Goal: Find specific page/section: Find specific page/section

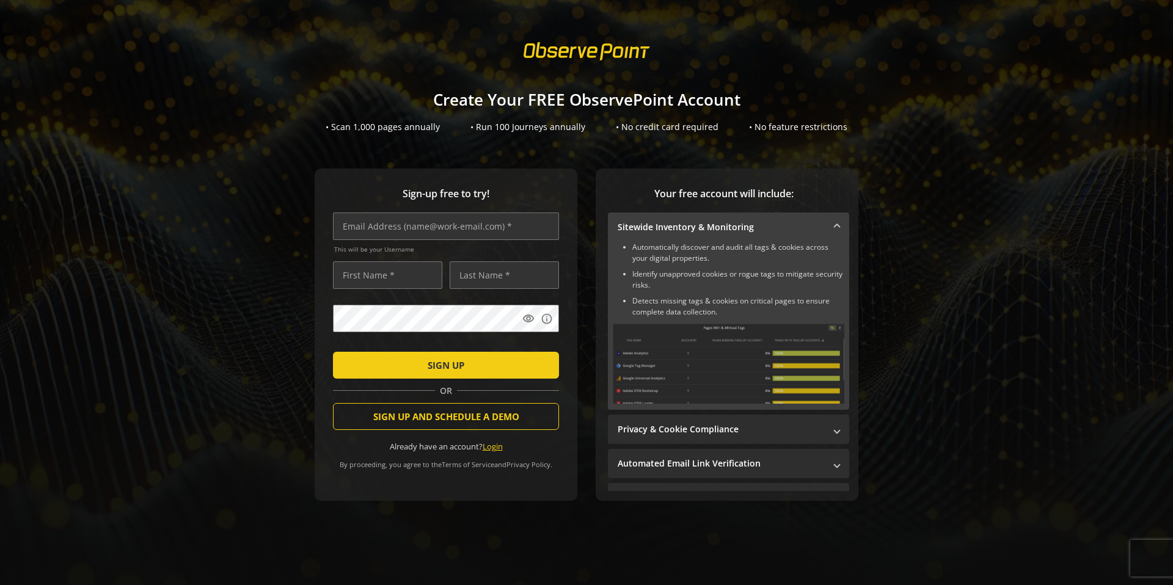
click at [499, 447] on link "Login" at bounding box center [493, 446] width 20 height 11
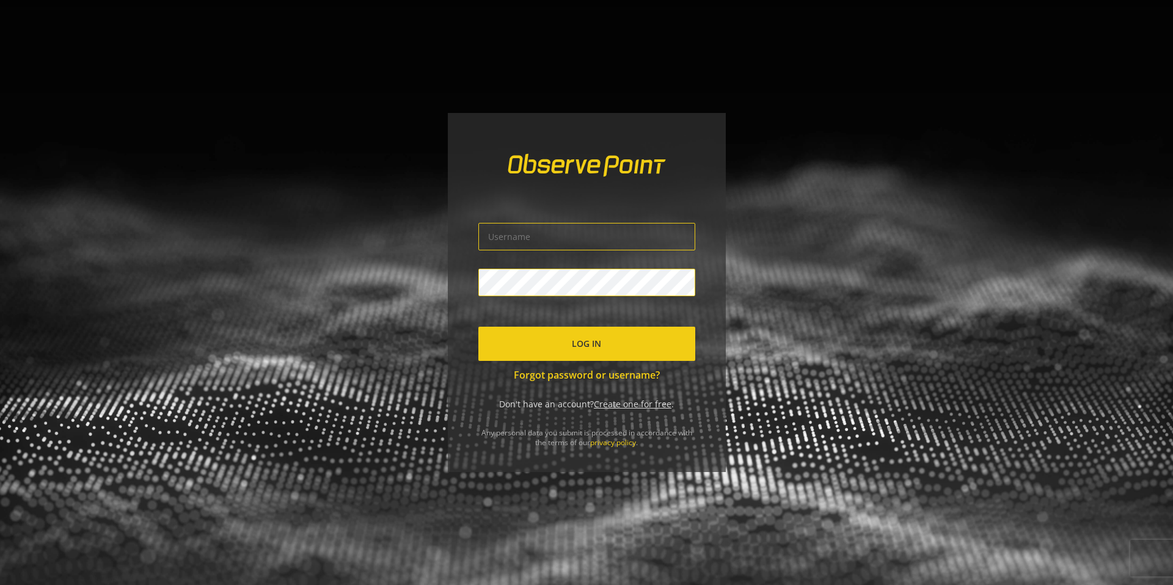
type input "[PERSON_NAME][EMAIL_ADDRESS][DOMAIN_NAME]"
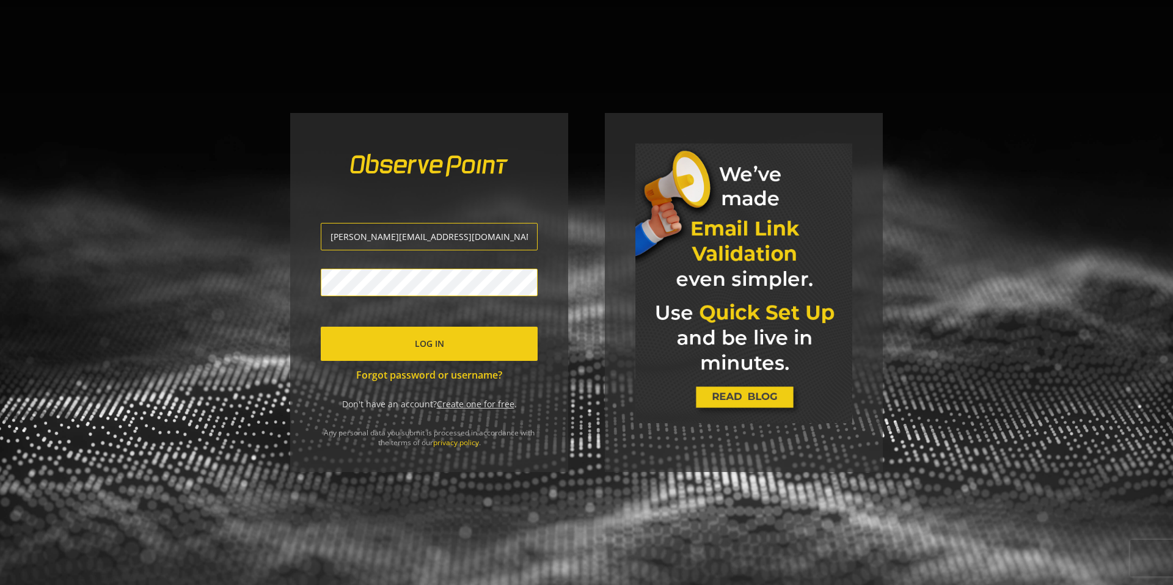
click at [482, 353] on span "submit" at bounding box center [429, 343] width 217 height 29
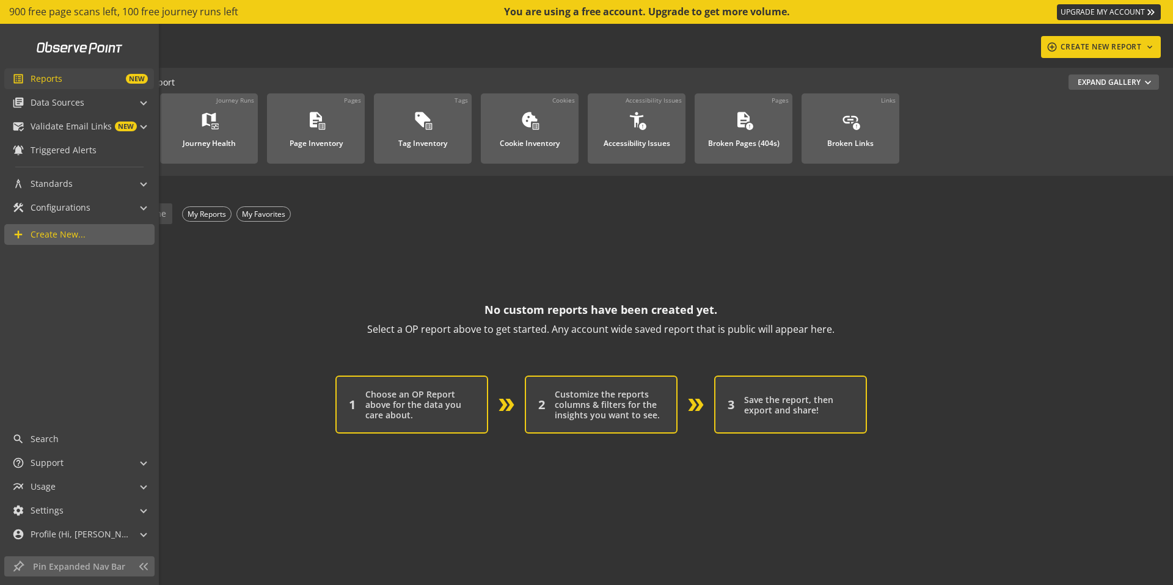
click at [49, 78] on span "Reports" at bounding box center [47, 79] width 32 height 12
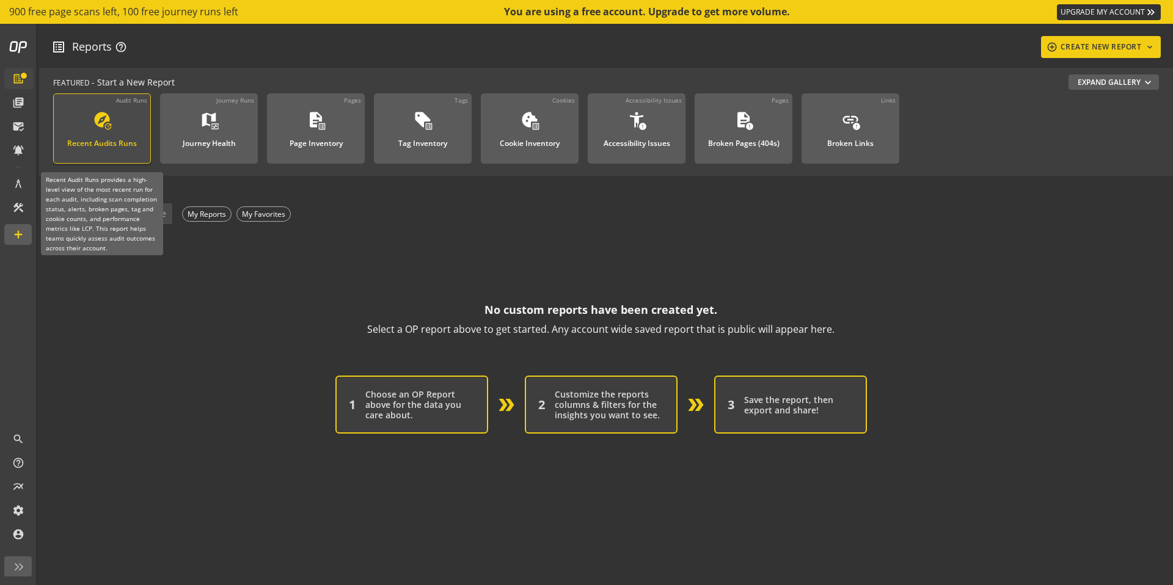
click at [111, 119] on mat-icon "explore" at bounding box center [102, 120] width 18 height 18
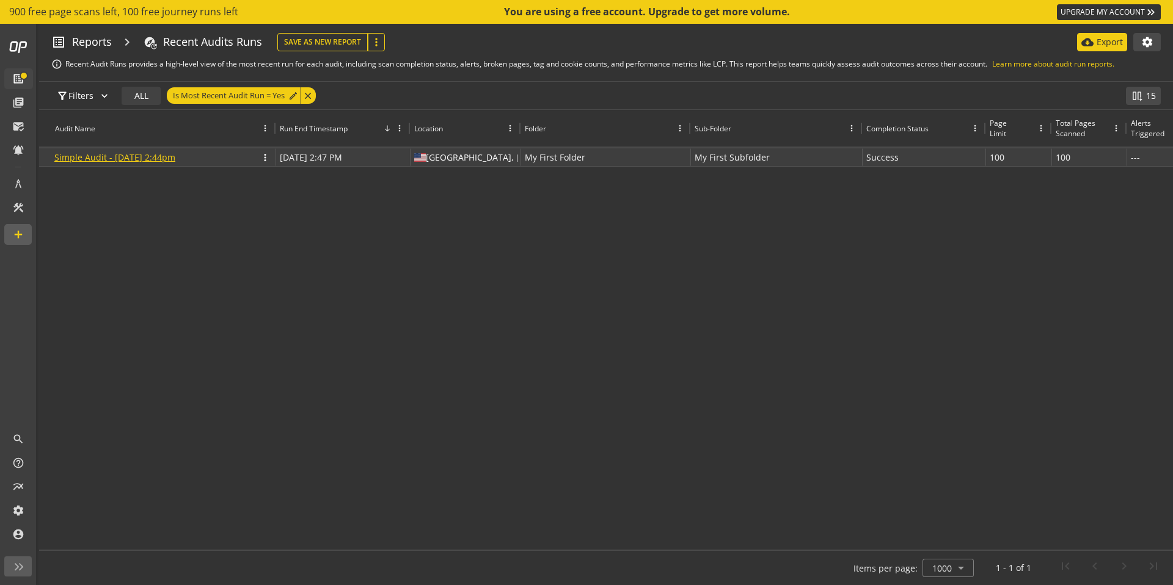
click at [139, 158] on link "Simple Audit - [DATE] 2:44pm" at bounding box center [114, 158] width 121 height 12
